Goal: Submit feedback/report problem

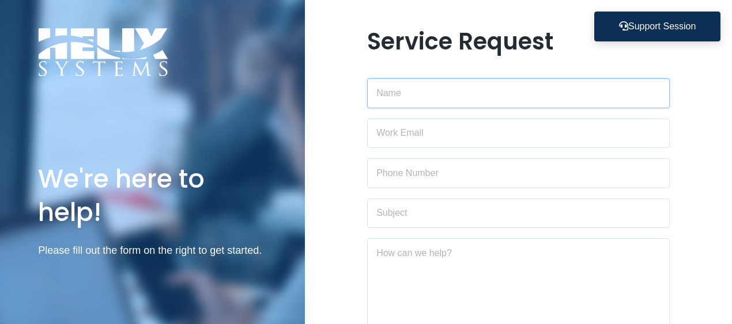
click at [396, 101] on input "text" at bounding box center [518, 93] width 303 height 30
type input "[PERSON_NAME]"
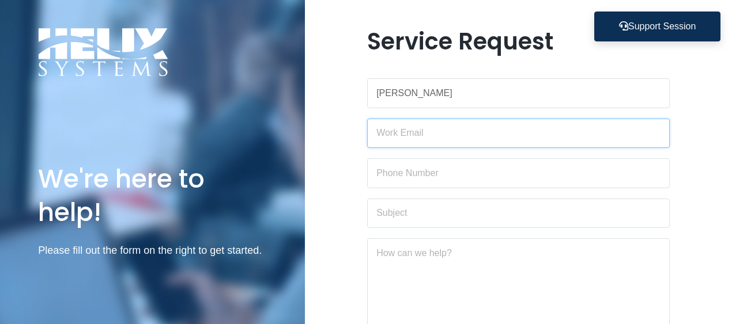
click at [430, 133] on input "email" at bounding box center [518, 134] width 303 height 30
type input "[EMAIL_ADDRESS][DOMAIN_NAME]"
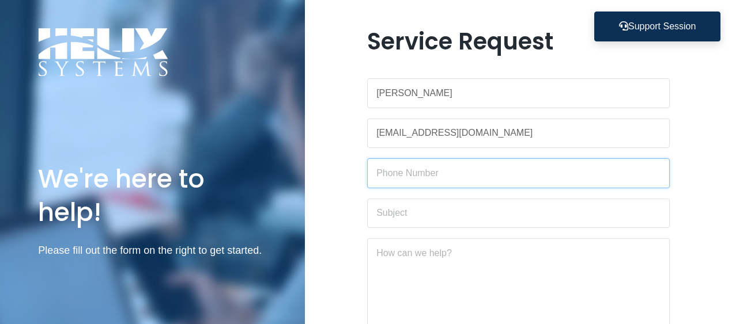
click at [426, 171] on input "text" at bounding box center [518, 173] width 303 height 30
type input "[PHONE_NUMBER]"
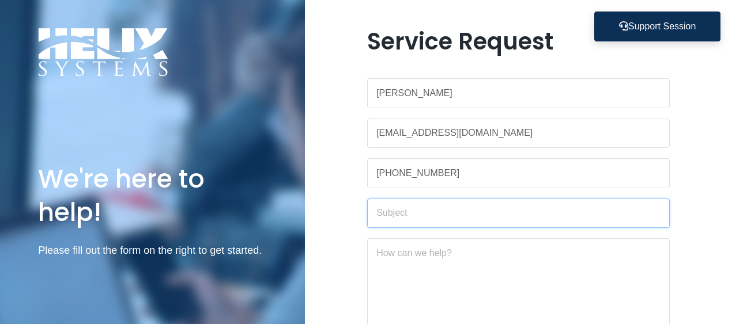
click at [419, 211] on input "text" at bounding box center [518, 214] width 303 height 30
type input "Dymo"
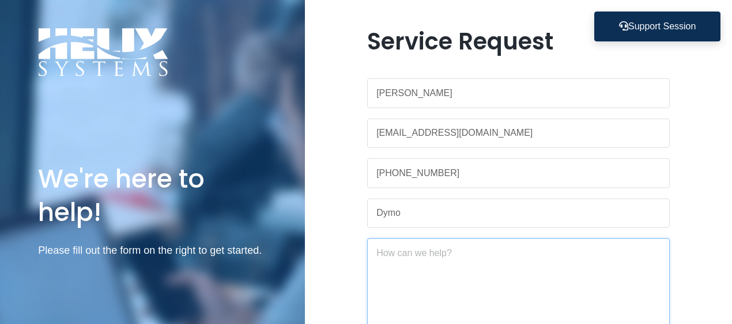
click at [404, 261] on textarea at bounding box center [518, 288] width 303 height 99
click at [374, 255] on textarea "Dymo" at bounding box center [518, 288] width 303 height 99
click at [497, 252] on textarea "Dymo label writer 5xl doesn'tprint" at bounding box center [518, 288] width 303 height 99
click at [524, 252] on textarea "Dymo label writer 5xl doesn't print" at bounding box center [518, 288] width 303 height 99
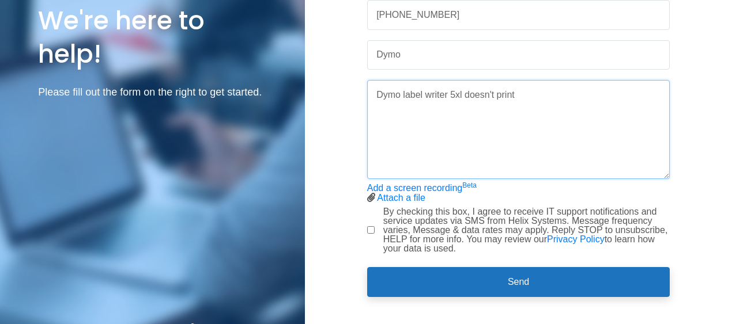
scroll to position [161, 0]
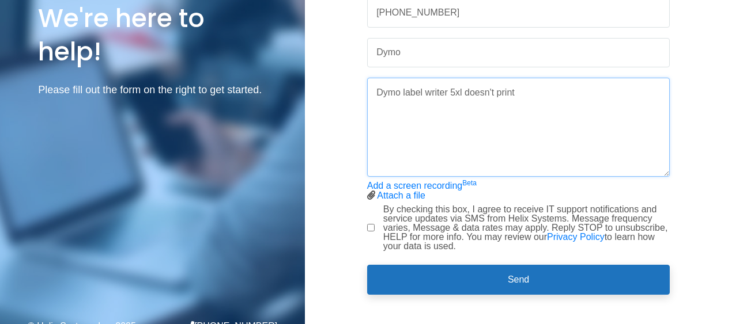
type textarea "Dymo label writer 5xl doesn't print"
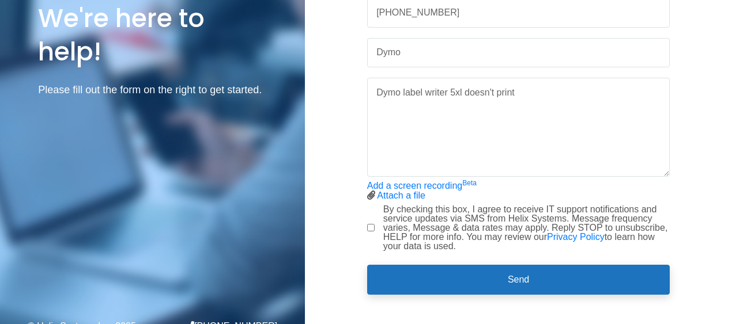
click at [372, 231] on input "By checking this box, I agree to receive IT support notifications and service u…" at bounding box center [370, 227] width 7 height 7
checkbox input "true"
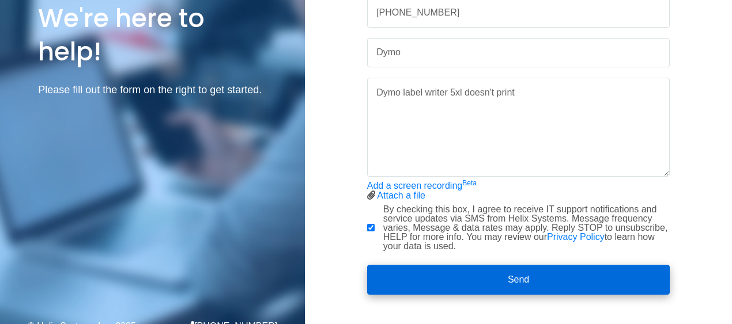
click at [389, 266] on button "Send" at bounding box center [518, 280] width 303 height 30
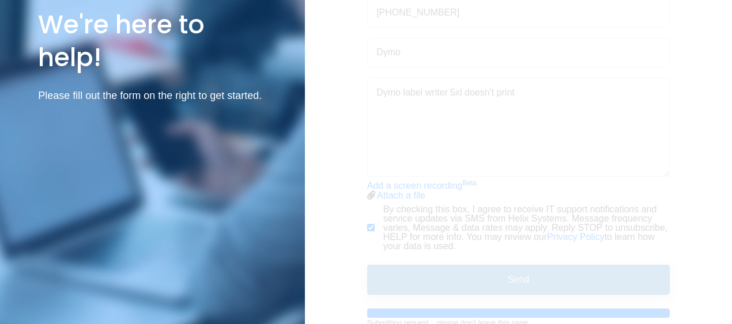
scroll to position [0, 0]
